Goal: Ask a question

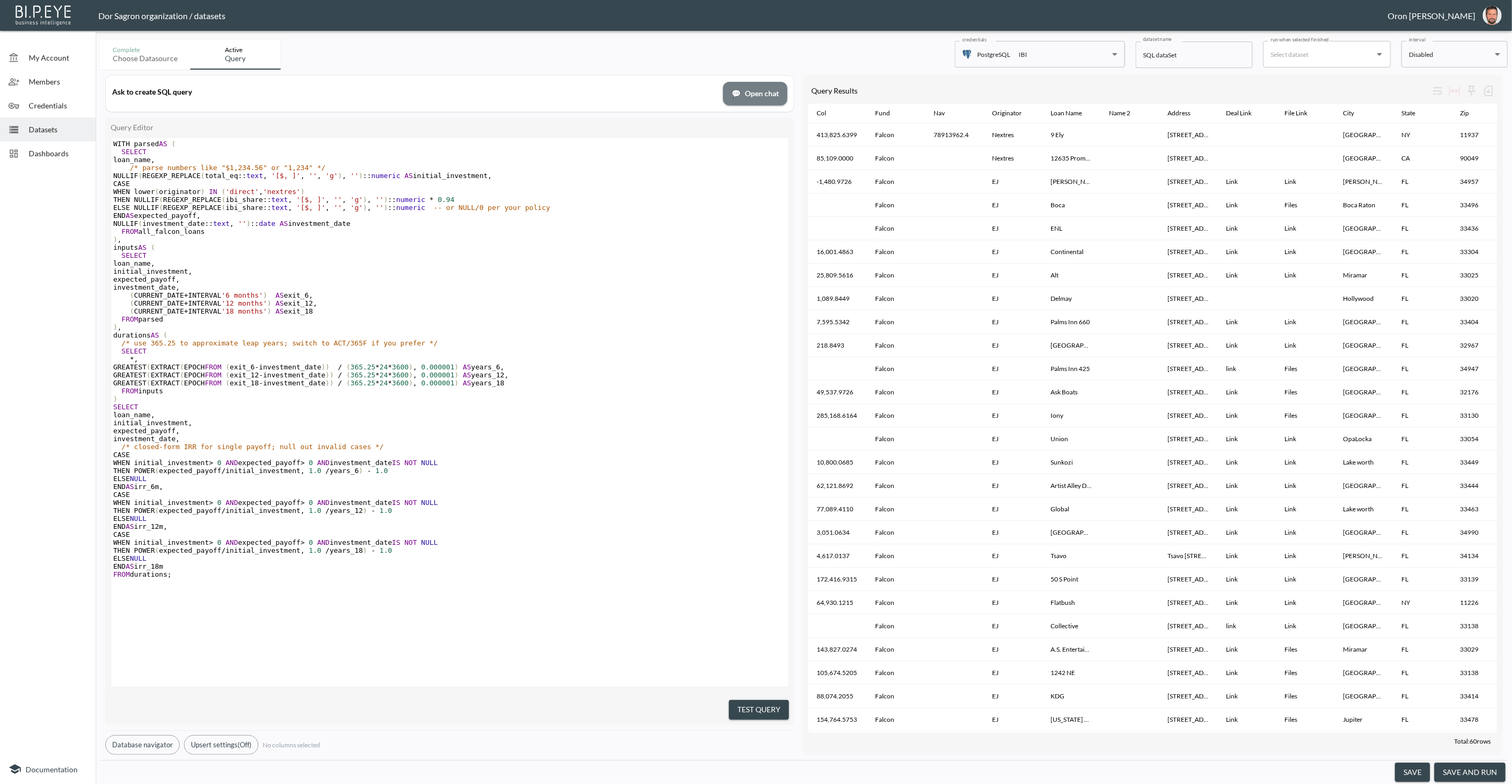
click at [750, 98] on span "💬 Open chat" at bounding box center [755, 94] width 47 height 14
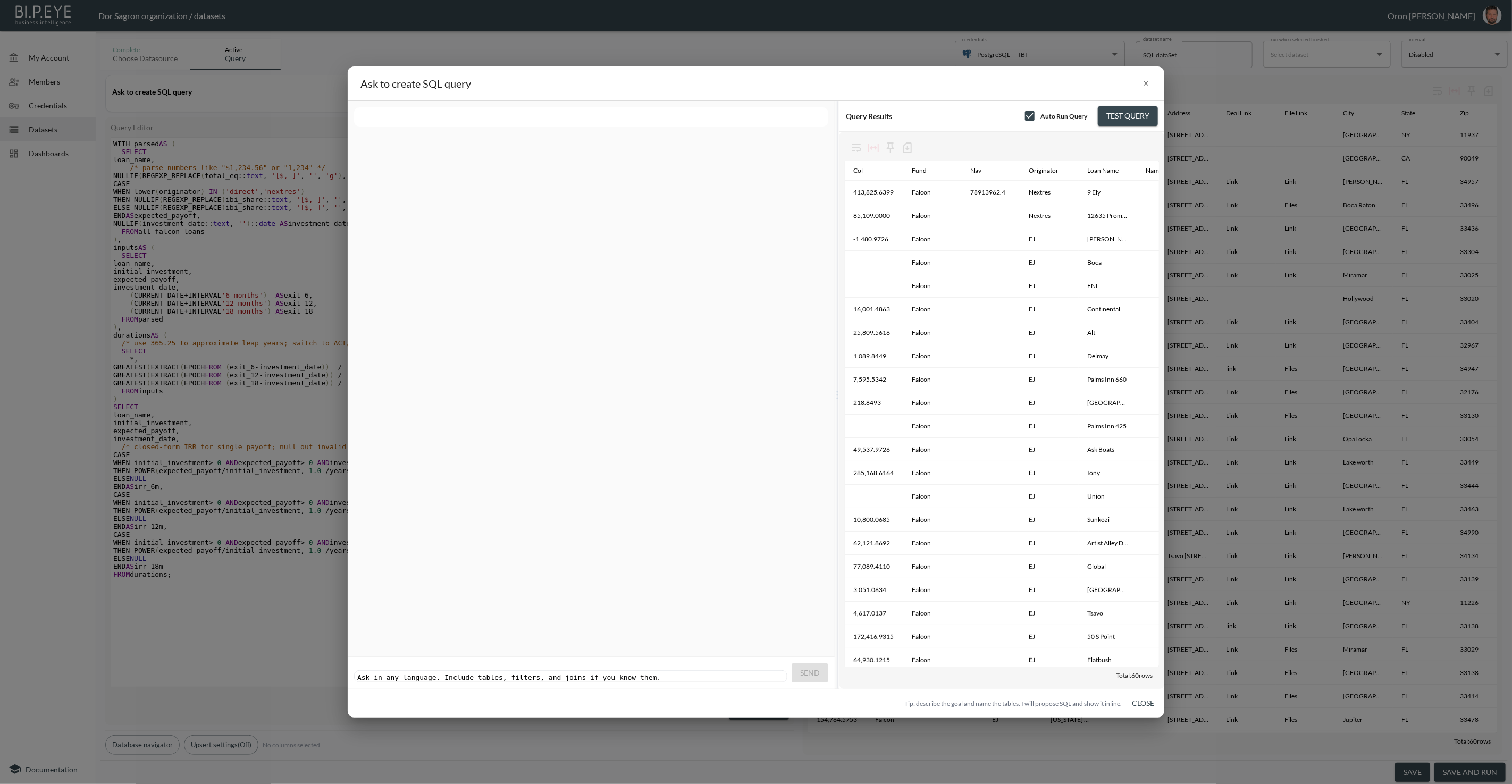
click at [594, 673] on pre "​" at bounding box center [572, 677] width 433 height 8
type textarea "Please show all falc"
click at [811, 672] on span "Send" at bounding box center [811, 673] width 20 height 14
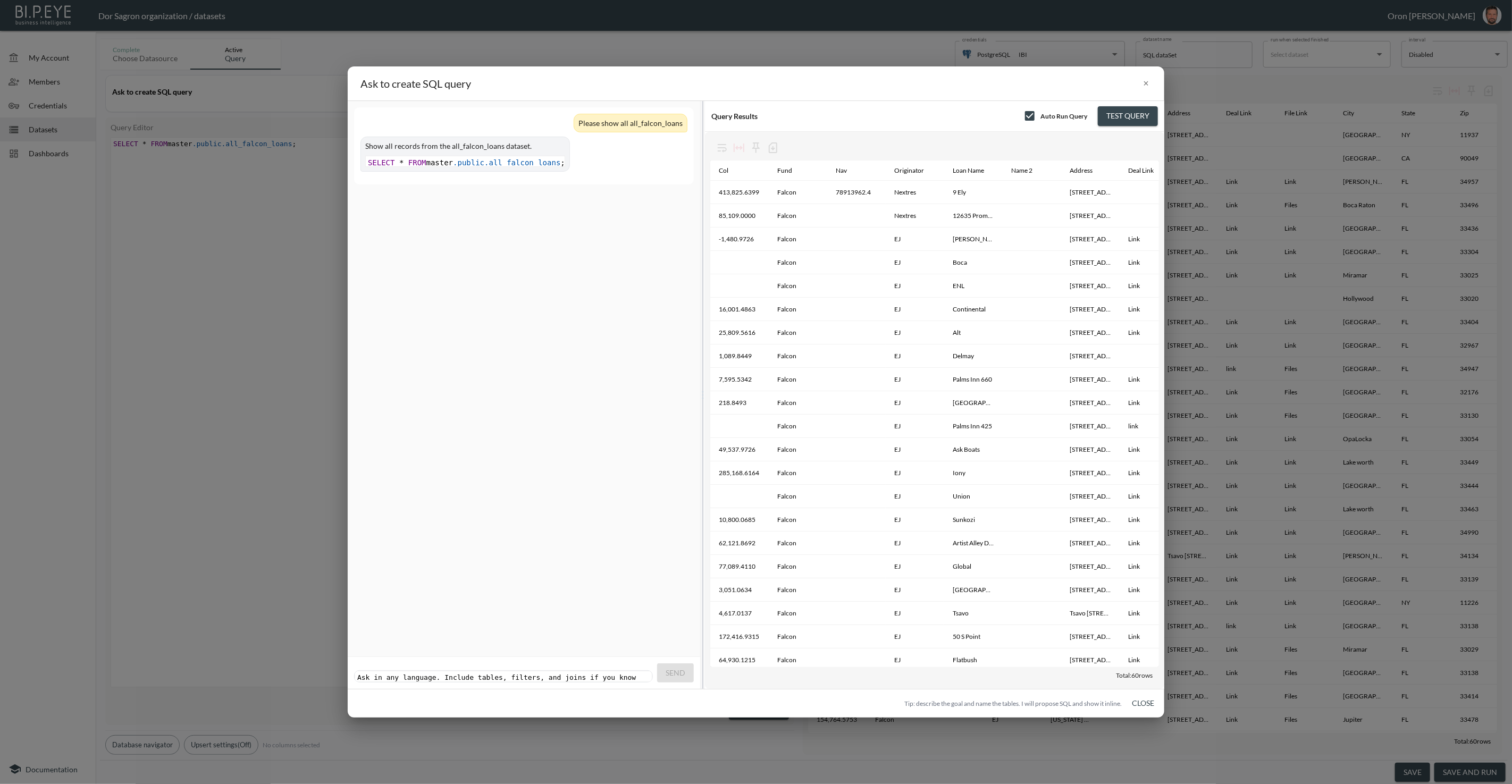
drag, startPoint x: 665, startPoint y: 403, endPoint x: 702, endPoint y: 402, distance: 37.0
click at [702, 402] on div "Resize panels" at bounding box center [702, 394] width 1 height 588
drag, startPoint x: 1146, startPoint y: 701, endPoint x: 1321, endPoint y: 719, distance: 175.9
click at [1146, 701] on button "Close" at bounding box center [1142, 704] width 34 height 20
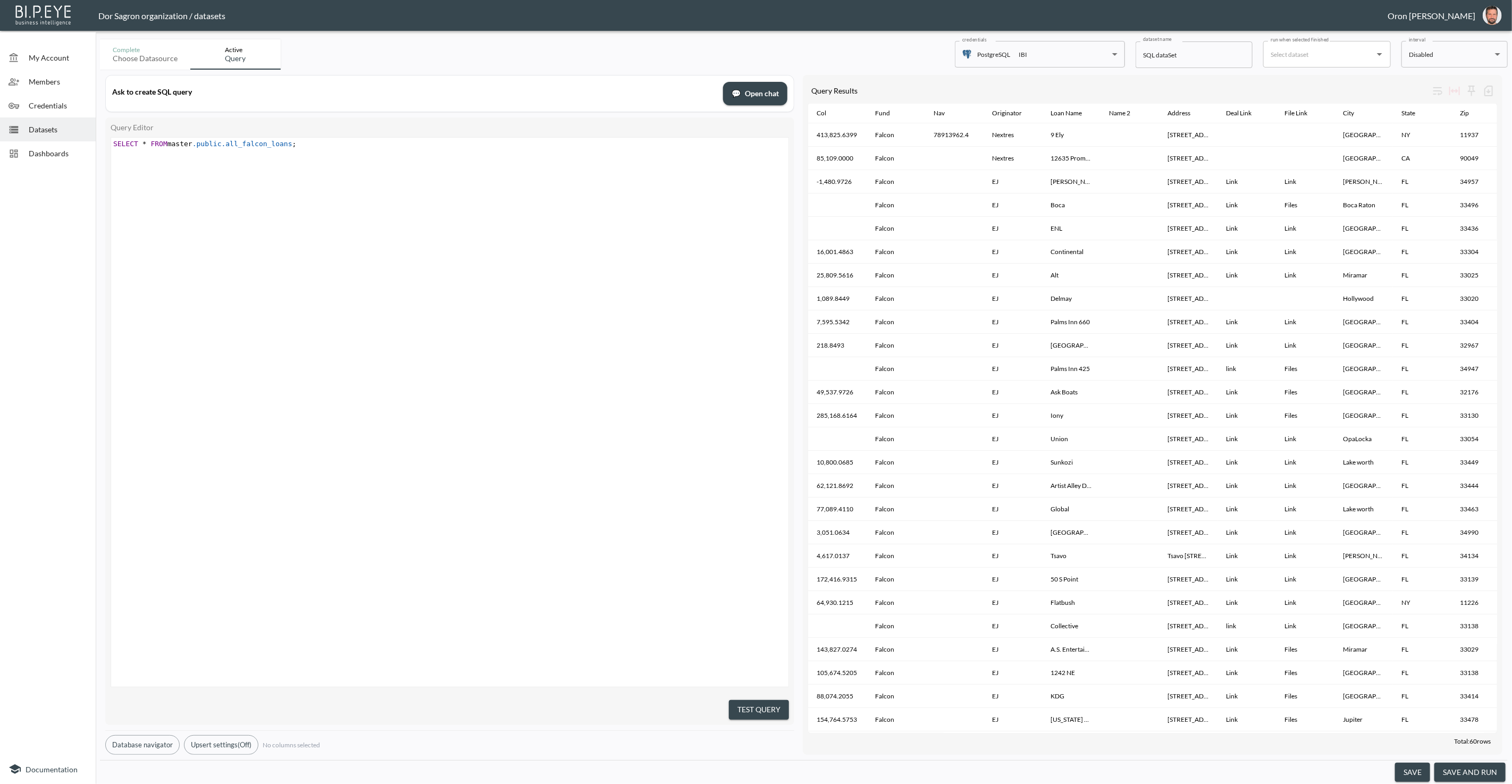
click at [1455, 769] on button "save and run" at bounding box center [1470, 773] width 71 height 20
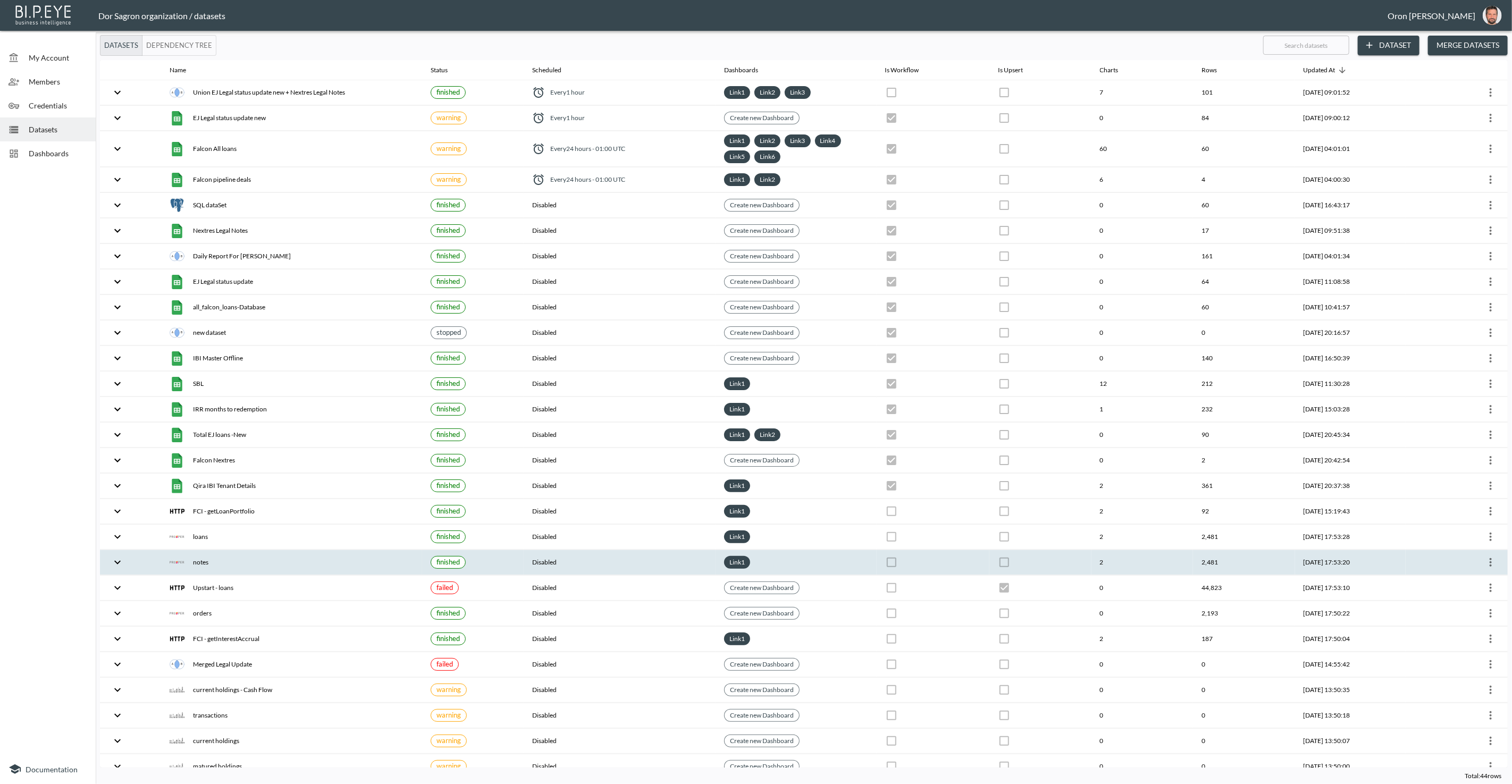
checkbox input "true"
checkbox input "false"
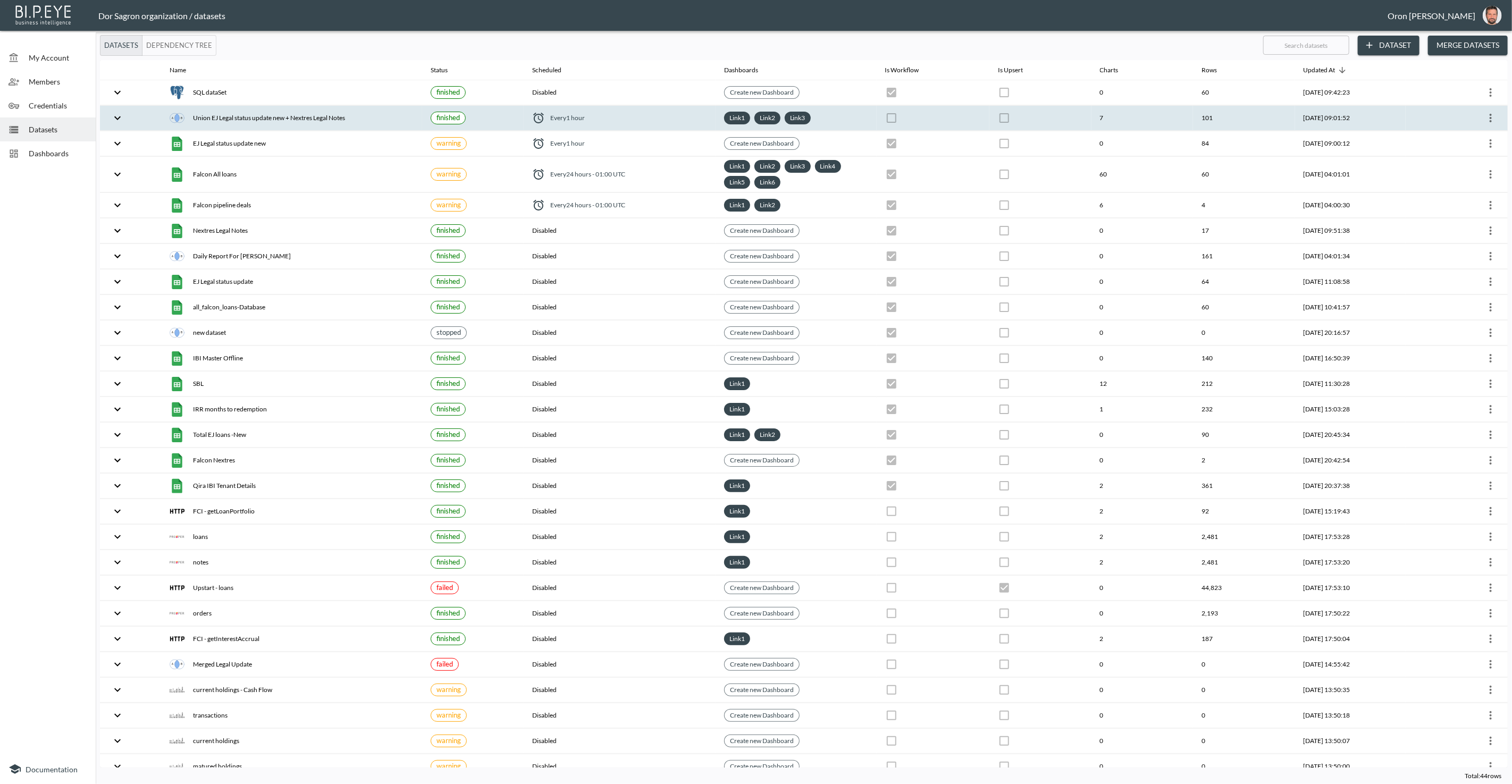
scroll to position [4, 0]
